Goal: Task Accomplishment & Management: Manage account settings

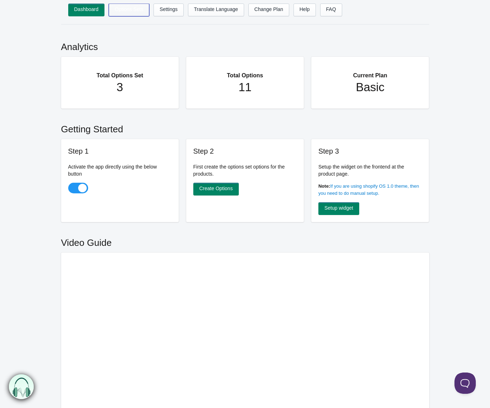
click at [120, 12] on link "Options Sets" at bounding box center [129, 10] width 40 height 13
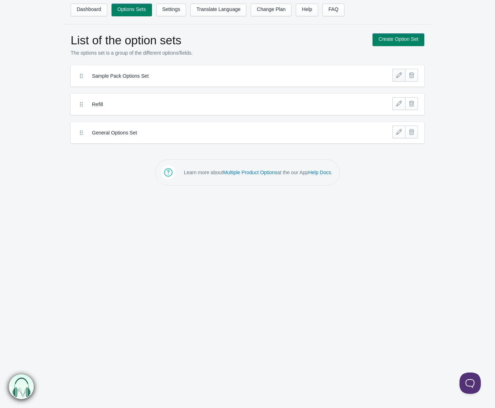
click at [400, 76] on link at bounding box center [398, 75] width 13 height 13
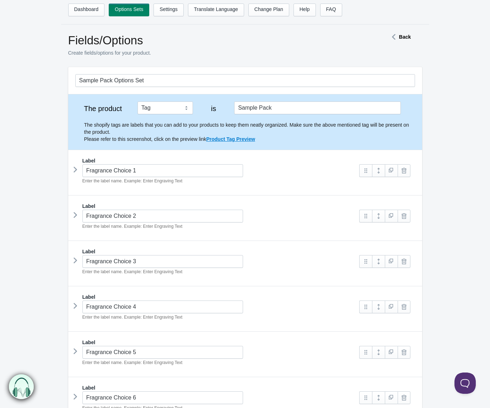
click at [75, 168] on icon at bounding box center [75, 169] width 0 height 11
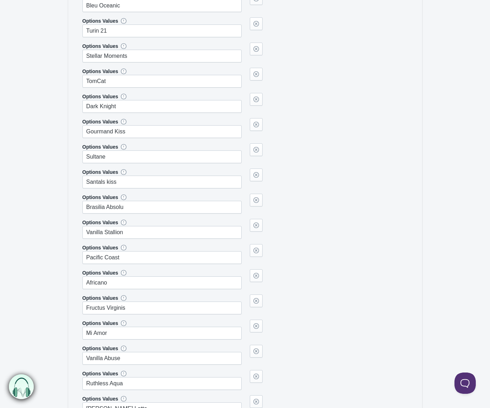
scroll to position [4049, 0]
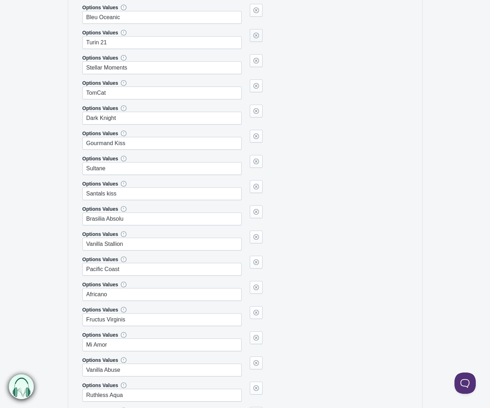
click at [257, 31] on link at bounding box center [256, 35] width 13 height 13
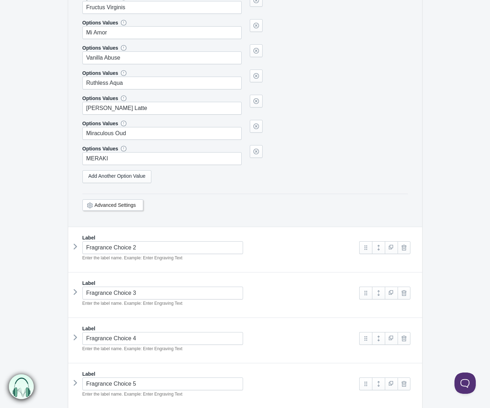
scroll to position [4404, 0]
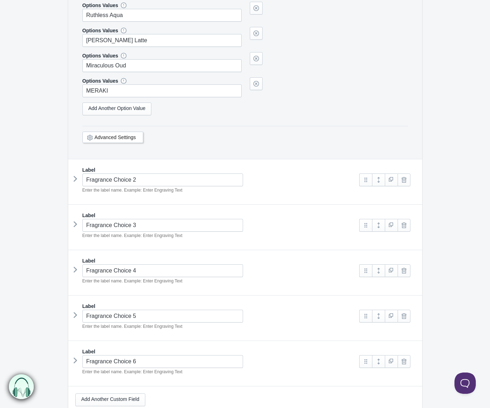
click at [75, 178] on icon at bounding box center [75, 179] width 0 height 11
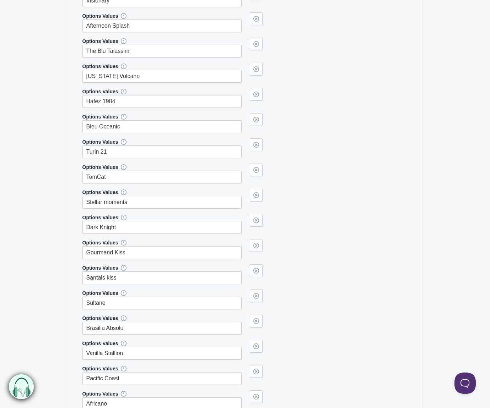
scroll to position [8453, 0]
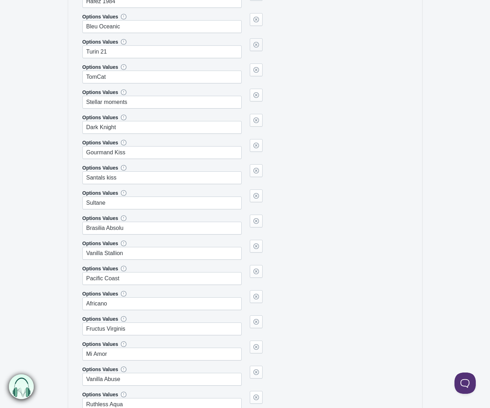
click at [255, 44] on link at bounding box center [256, 44] width 13 height 13
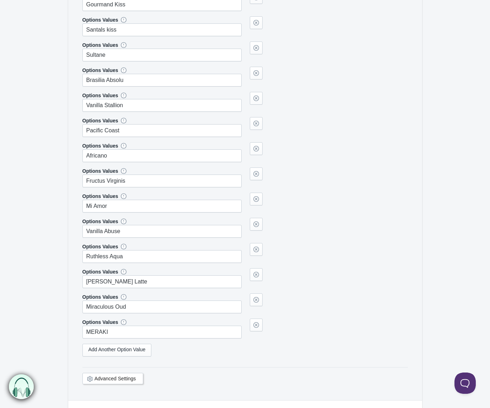
scroll to position [8702, 0]
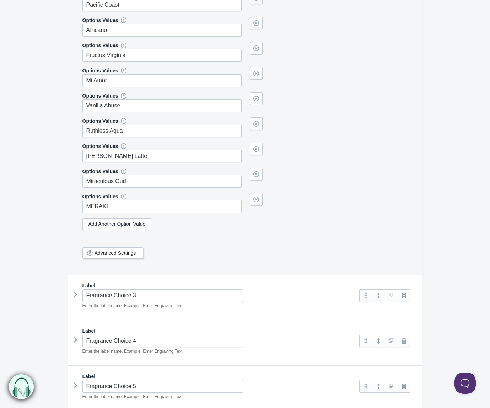
click at [75, 293] on icon at bounding box center [75, 294] width 0 height 11
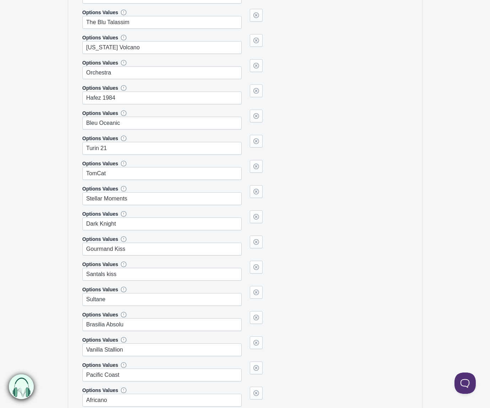
scroll to position [12644, 0]
click at [259, 140] on link at bounding box center [256, 141] width 13 height 13
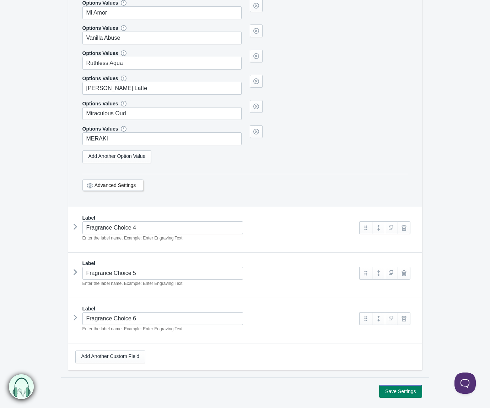
scroll to position [13091, 0]
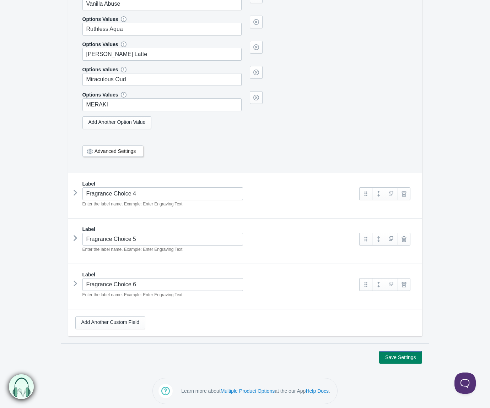
click at [75, 191] on icon at bounding box center [75, 193] width 0 height 11
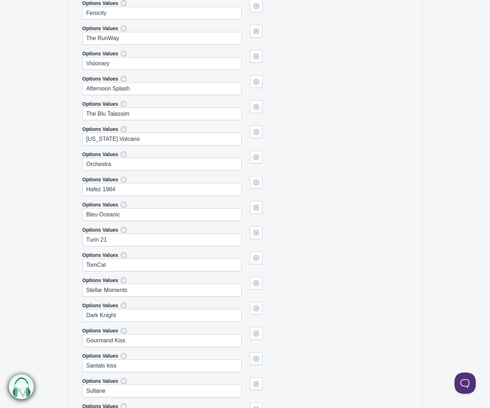
scroll to position [16998, 0]
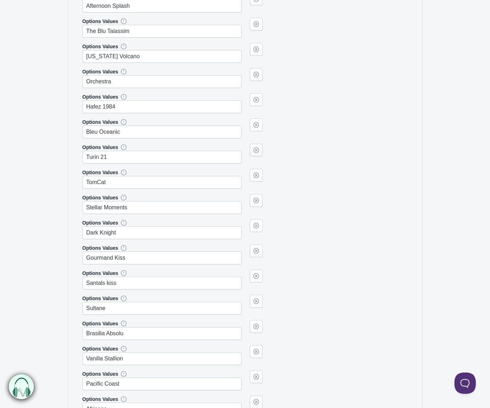
click at [256, 146] on link at bounding box center [256, 150] width 13 height 13
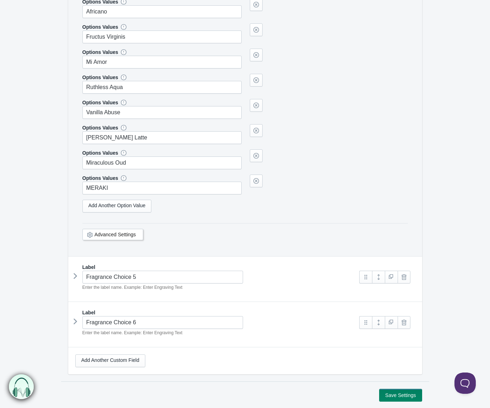
scroll to position [17408, 0]
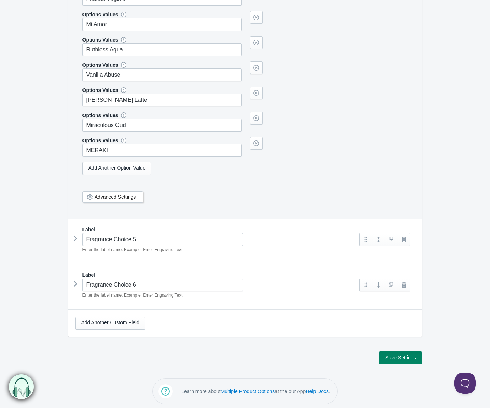
click at [75, 237] on icon at bounding box center [75, 238] width 0 height 11
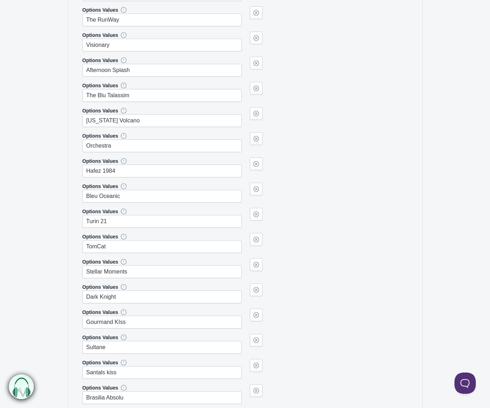
scroll to position [21315, 0]
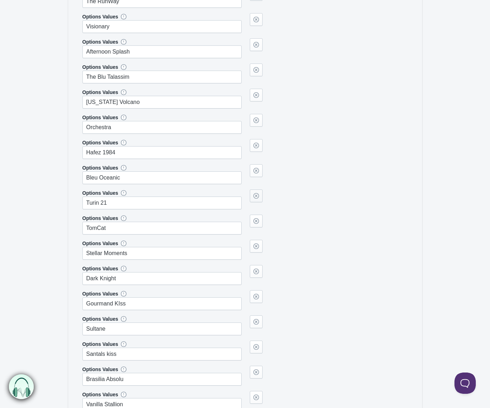
click at [256, 197] on link at bounding box center [256, 196] width 13 height 13
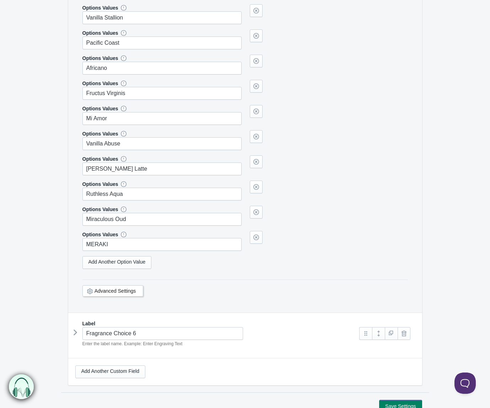
scroll to position [21725, 0]
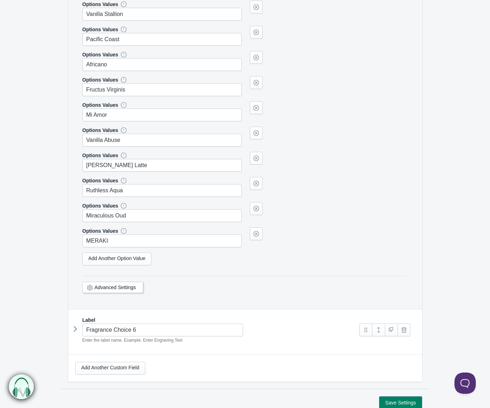
drag, startPoint x: 72, startPoint y: 282, endPoint x: 76, endPoint y: 282, distance: 3.6
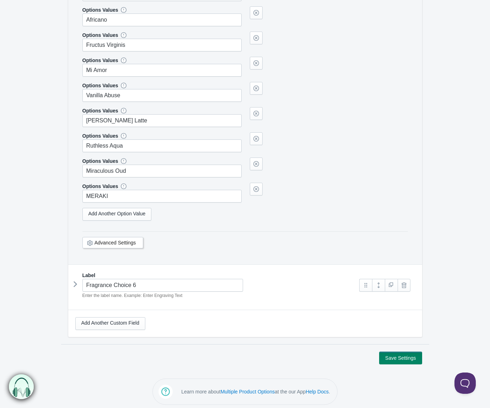
click at [75, 280] on icon at bounding box center [75, 284] width 0 height 11
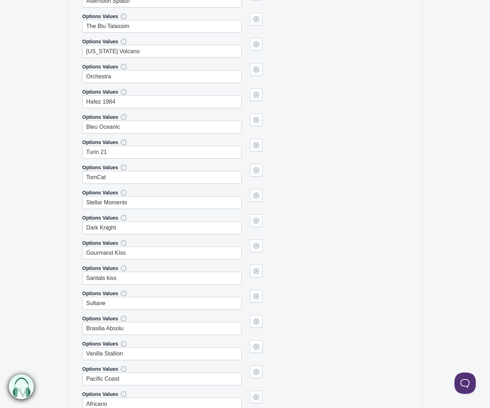
scroll to position [25739, 0]
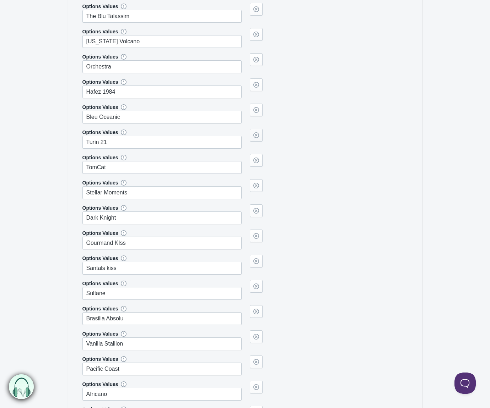
click at [255, 132] on link at bounding box center [256, 135] width 13 height 13
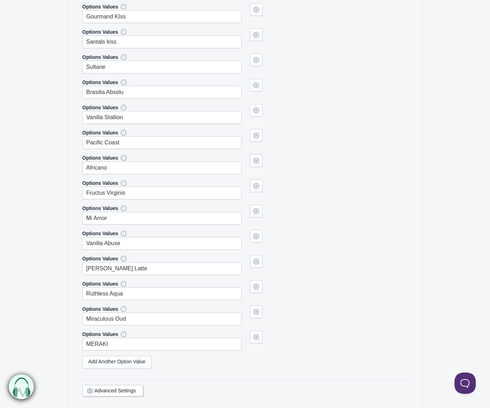
scroll to position [26042, 0]
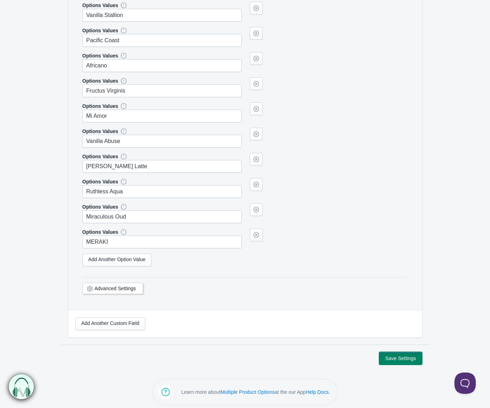
click at [394, 356] on button "Save Settings" at bounding box center [400, 358] width 43 height 13
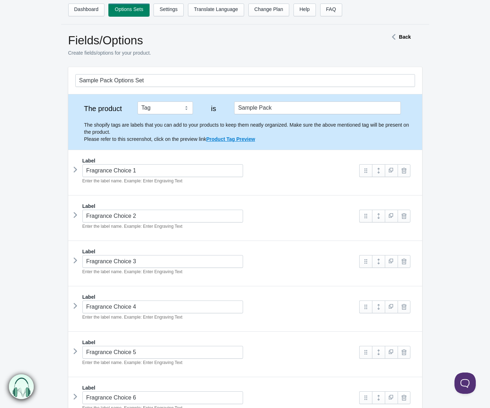
click at [129, 10] on link "Options Sets" at bounding box center [129, 10] width 40 height 13
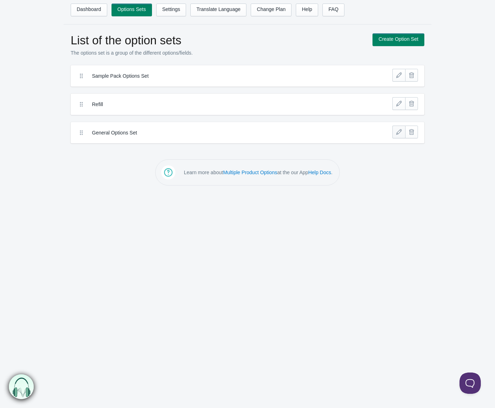
click at [401, 131] on link at bounding box center [398, 132] width 13 height 13
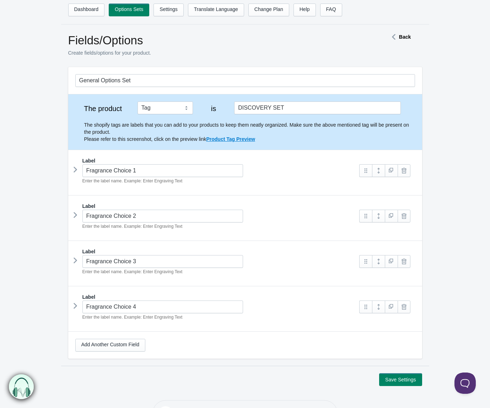
click at [75, 168] on icon at bounding box center [75, 169] width 0 height 11
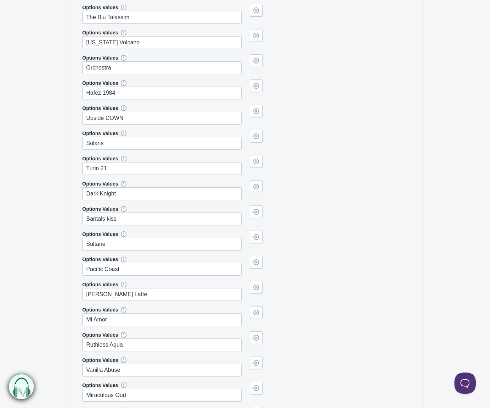
scroll to position [4156, 0]
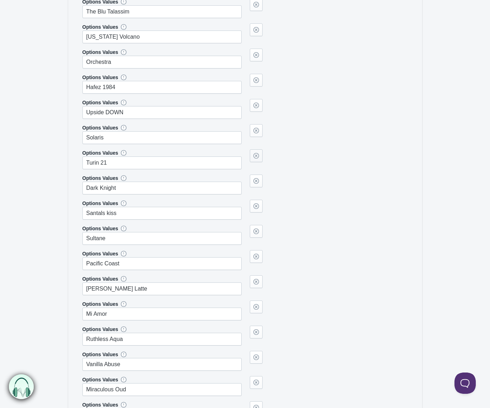
click at [261, 153] on link at bounding box center [256, 156] width 13 height 13
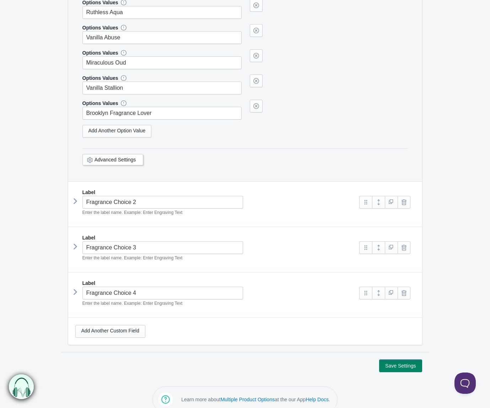
scroll to position [4467, 0]
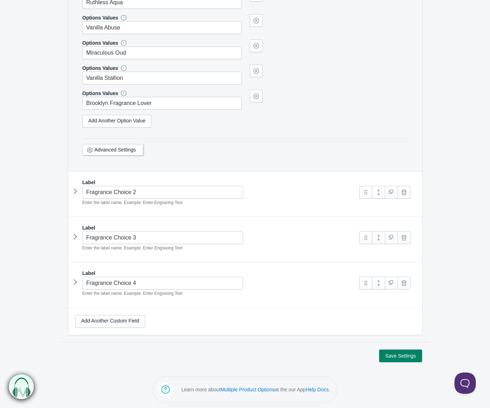
click at [75, 191] on icon at bounding box center [75, 191] width 0 height 11
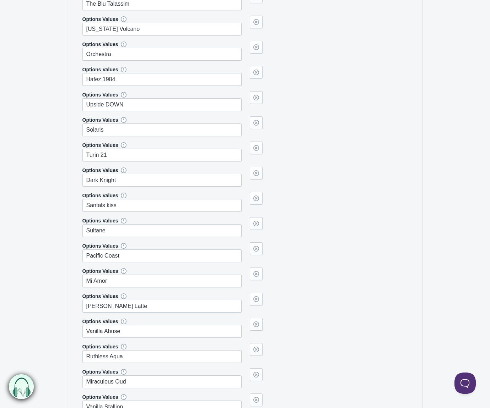
scroll to position [8658, 0]
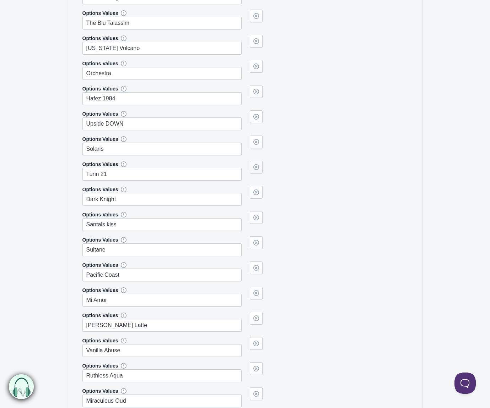
click at [256, 168] on link at bounding box center [256, 167] width 13 height 13
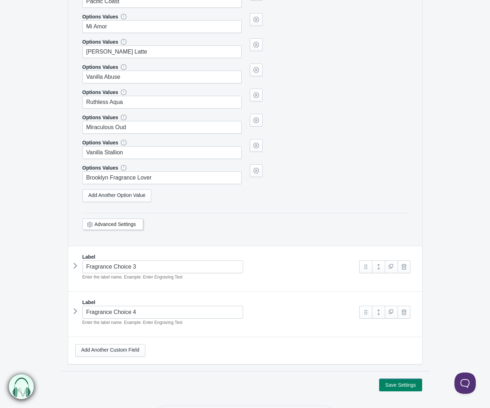
scroll to position [8936, 0]
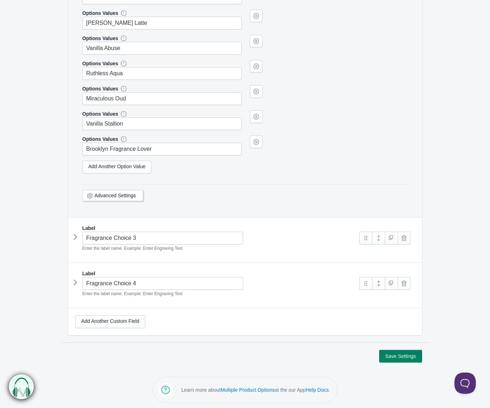
click at [75, 239] on icon at bounding box center [75, 237] width 0 height 11
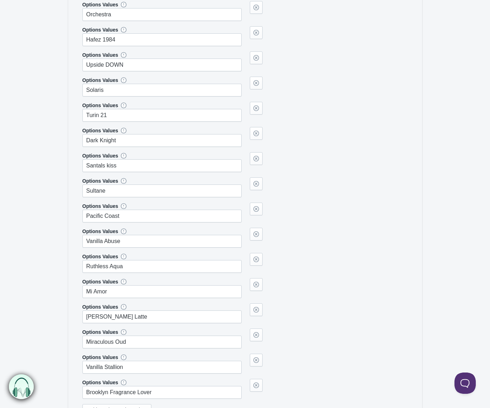
scroll to position [13056, 0]
click at [256, 106] on link at bounding box center [256, 107] width 13 height 13
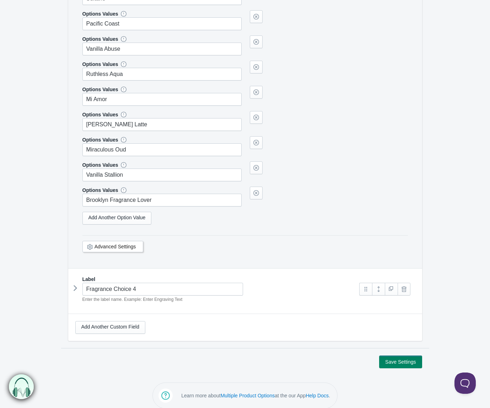
scroll to position [13228, 0]
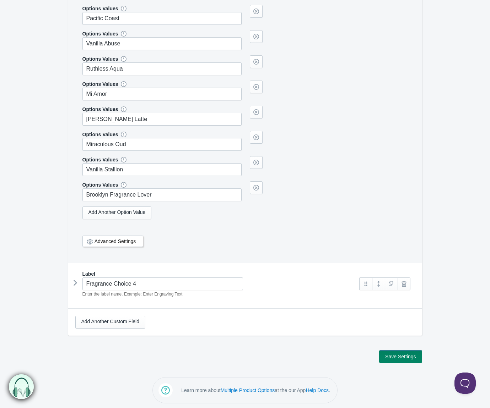
click at [75, 278] on icon at bounding box center [75, 283] width 0 height 11
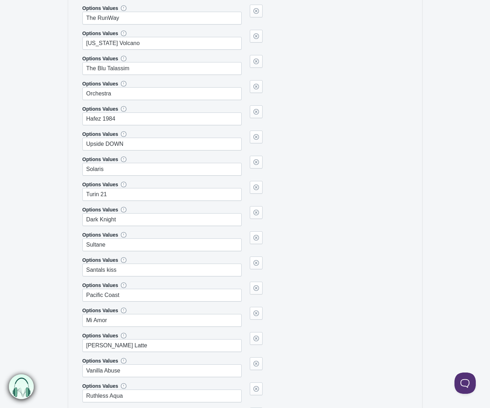
scroll to position [17525, 0]
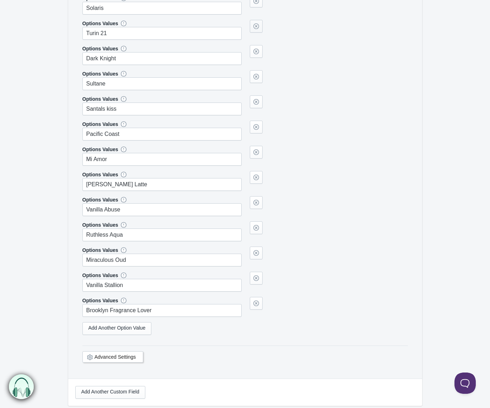
click at [255, 24] on link at bounding box center [256, 26] width 13 height 13
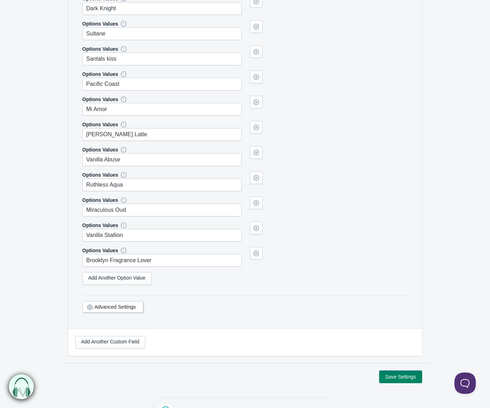
scroll to position [17570, 0]
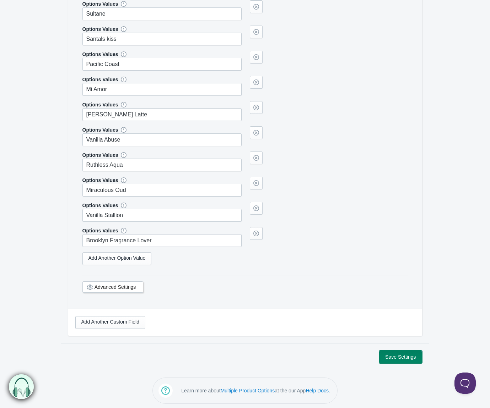
click at [390, 354] on button "Save Settings" at bounding box center [400, 357] width 43 height 13
